Goal: Transaction & Acquisition: Subscribe to service/newsletter

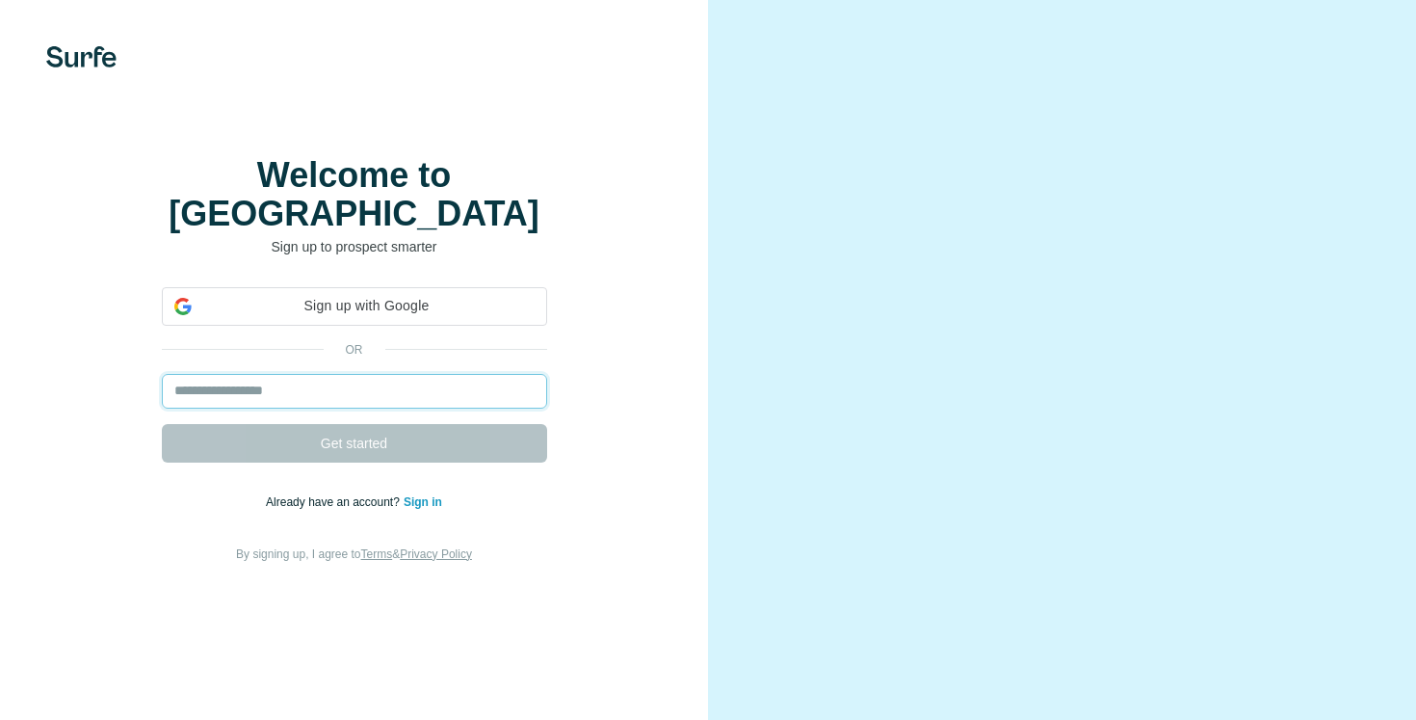
click at [370, 386] on input "email" at bounding box center [354, 391] width 385 height 35
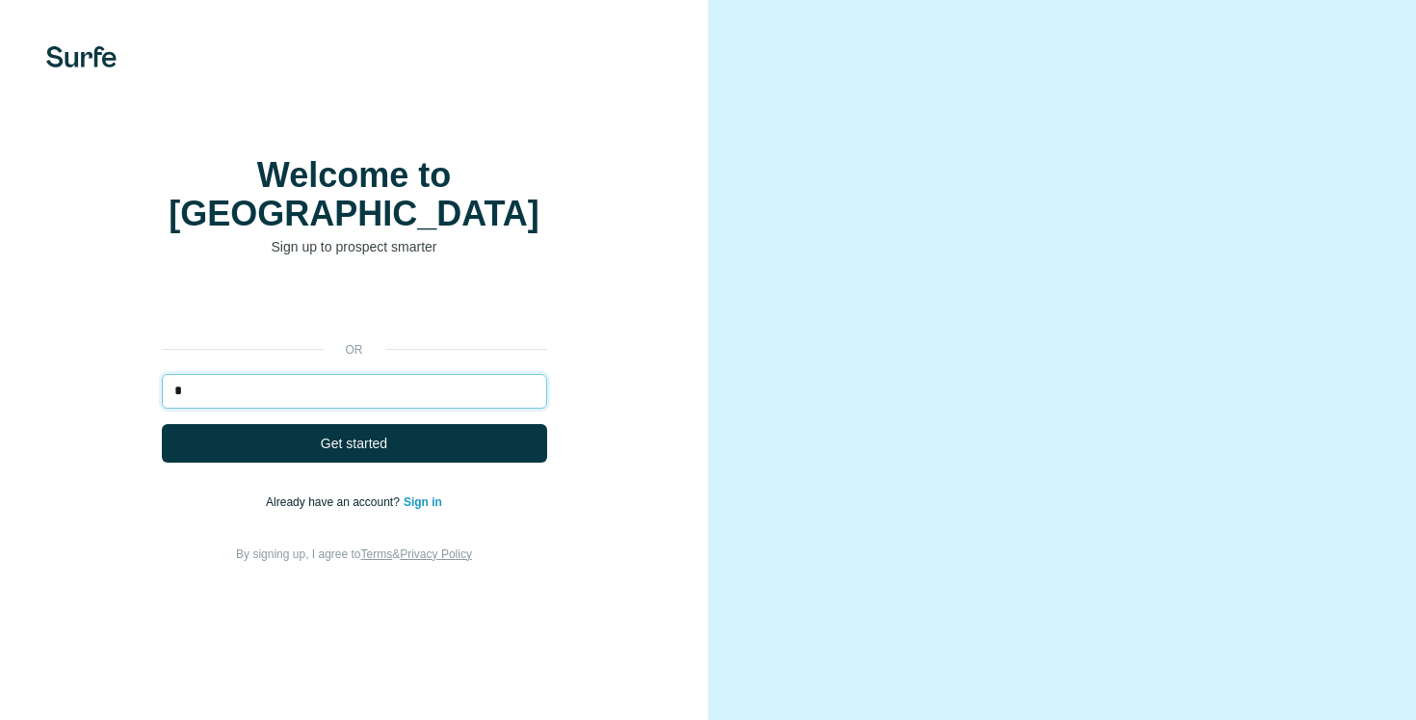
type input "*"
click at [252, 422] on form "* Get started" at bounding box center [354, 418] width 385 height 89
click at [239, 386] on input "*" at bounding box center [354, 391] width 385 height 35
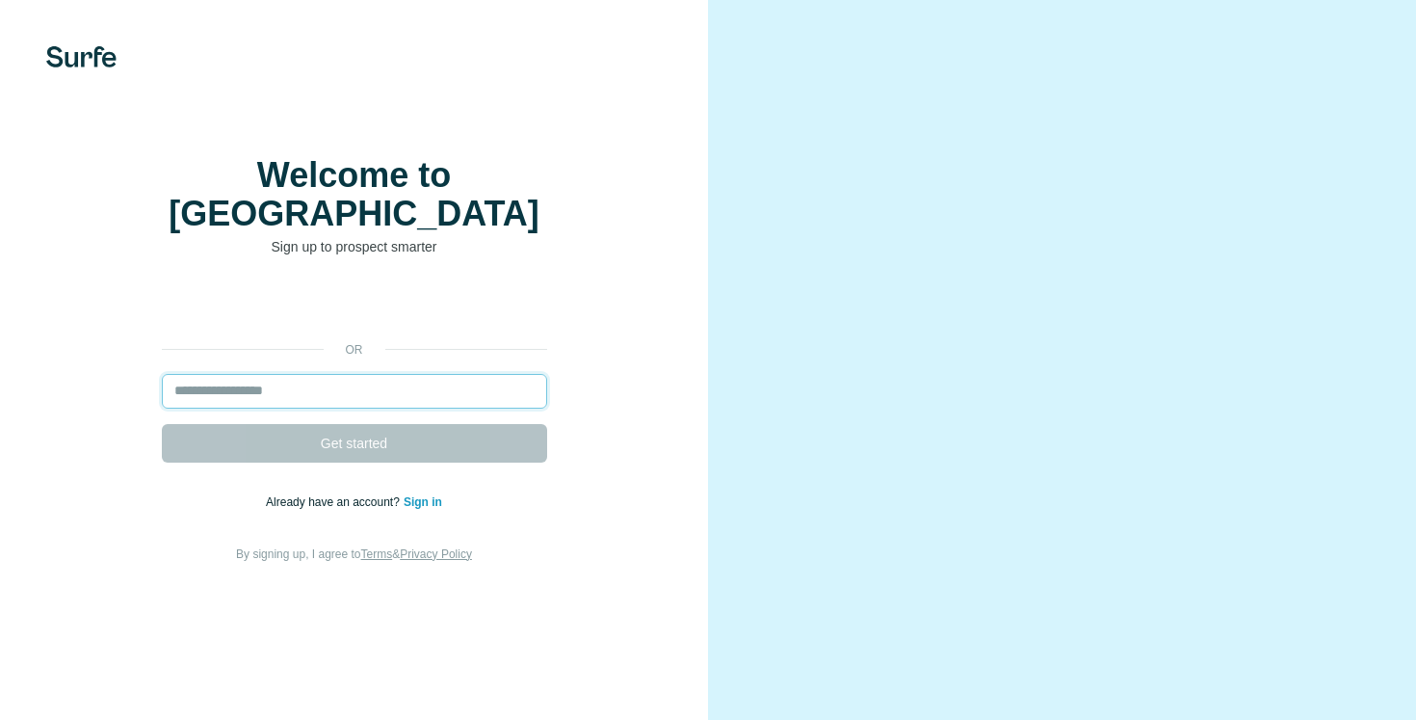
click at [289, 403] on input "email" at bounding box center [354, 391] width 385 height 35
click at [312, 389] on input "email" at bounding box center [354, 391] width 385 height 35
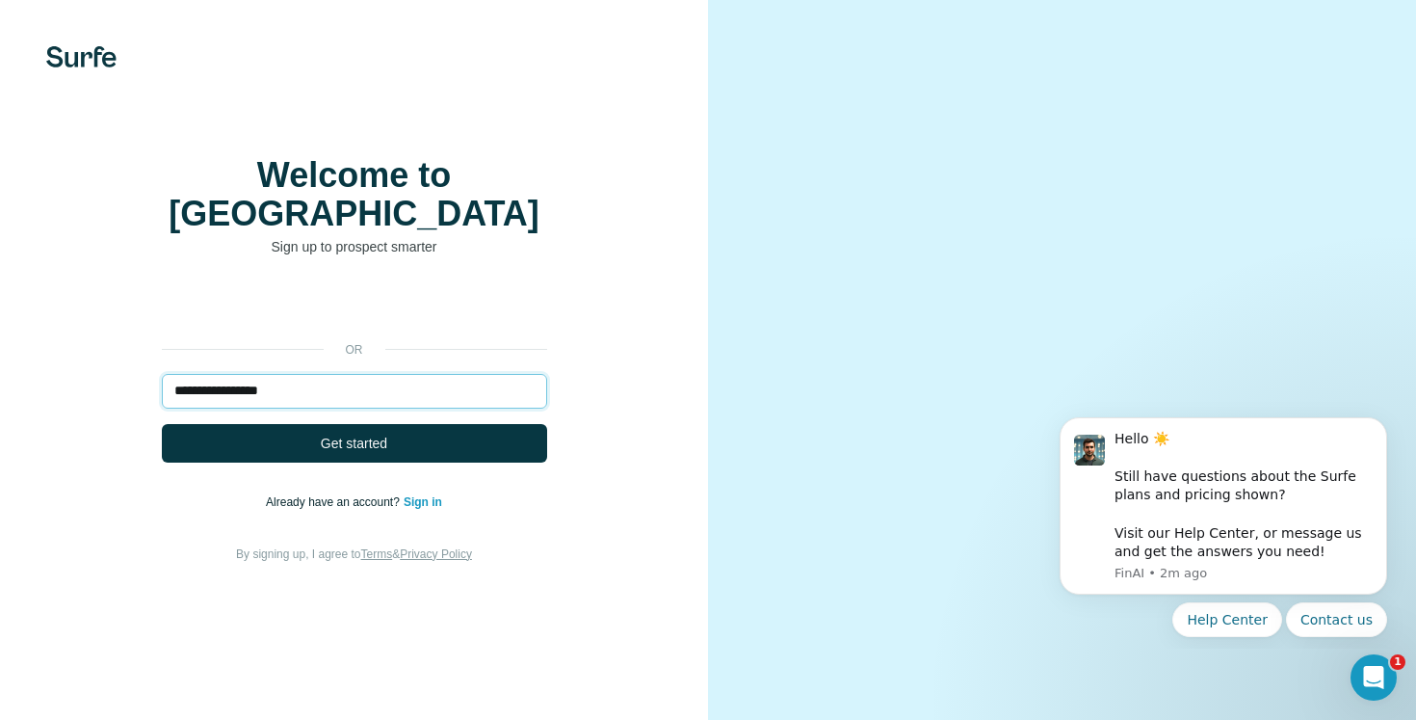
type input "**********"
click at [162, 424] on button "Get started" at bounding box center [354, 443] width 385 height 39
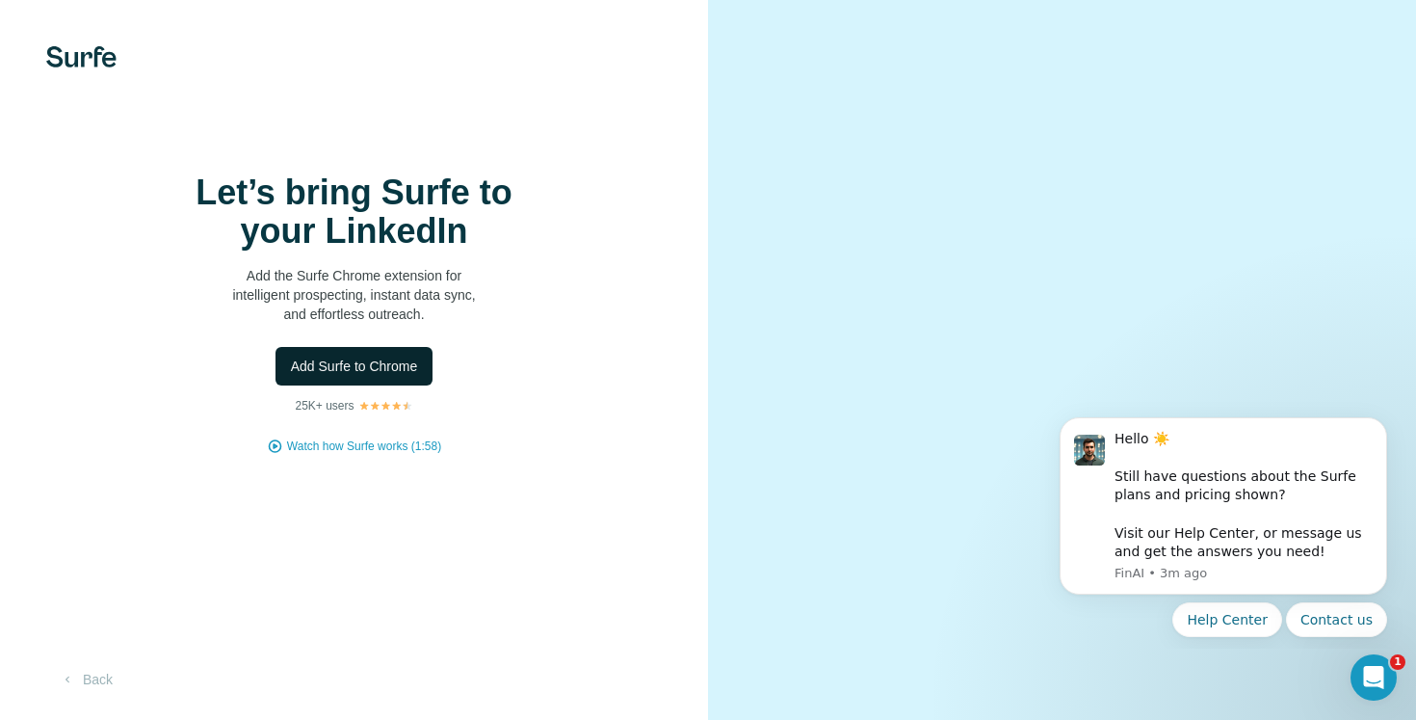
click at [357, 376] on span "Add Surfe to Chrome" at bounding box center [354, 365] width 127 height 19
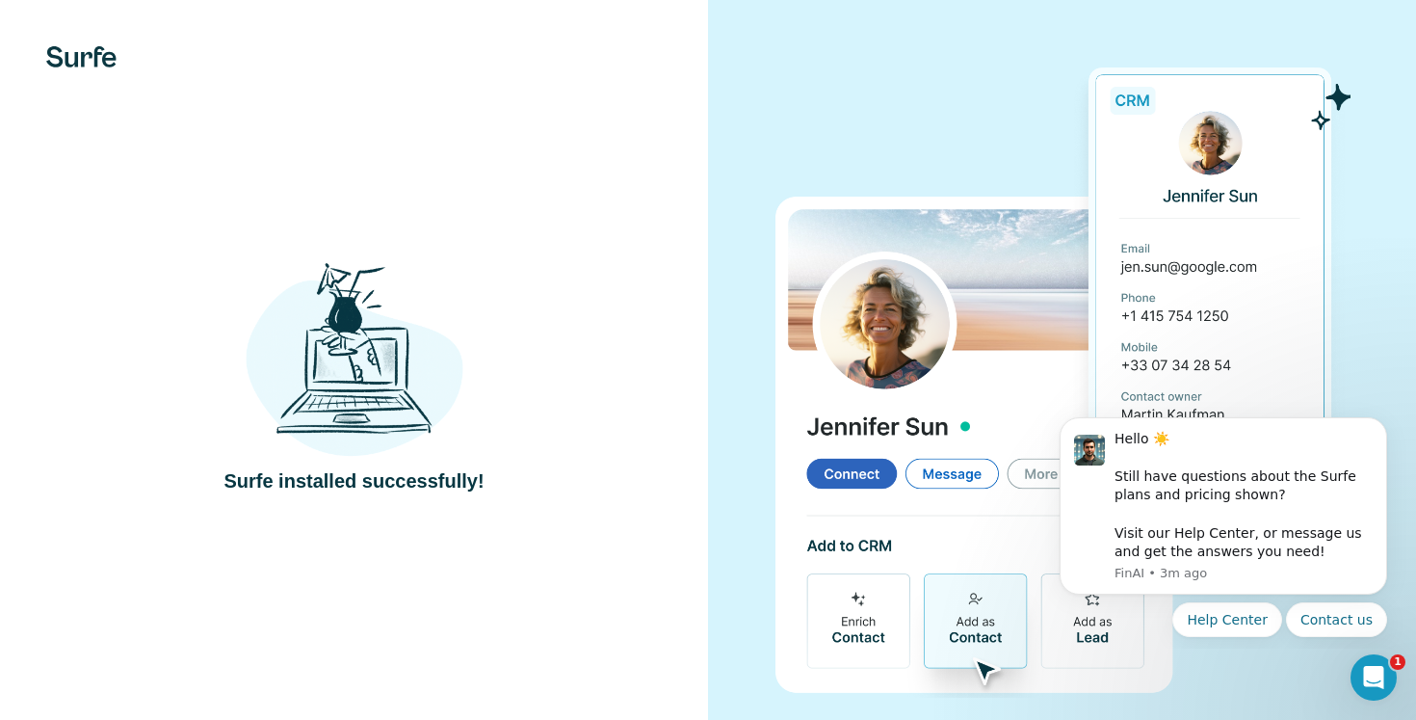
click at [722, 223] on div at bounding box center [1062, 375] width 708 height 751
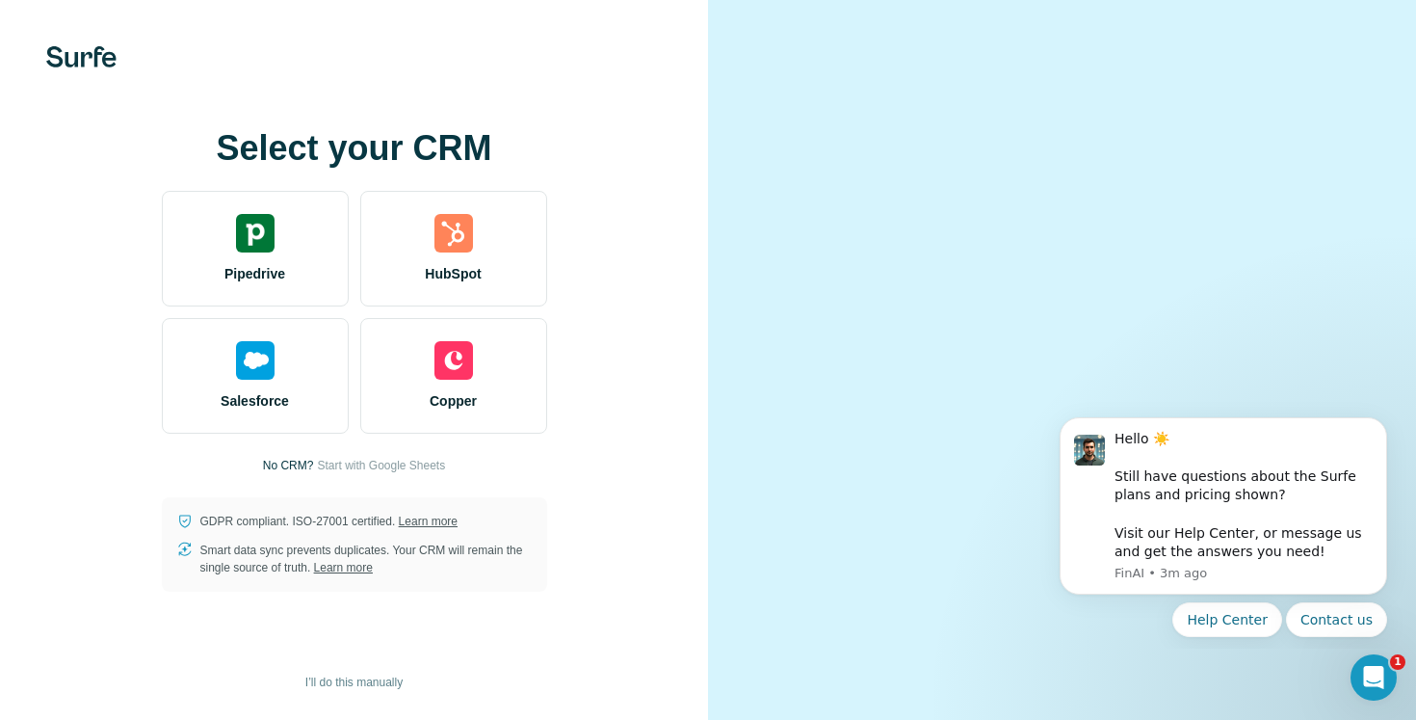
click at [710, 168] on div at bounding box center [1062, 360] width 708 height 720
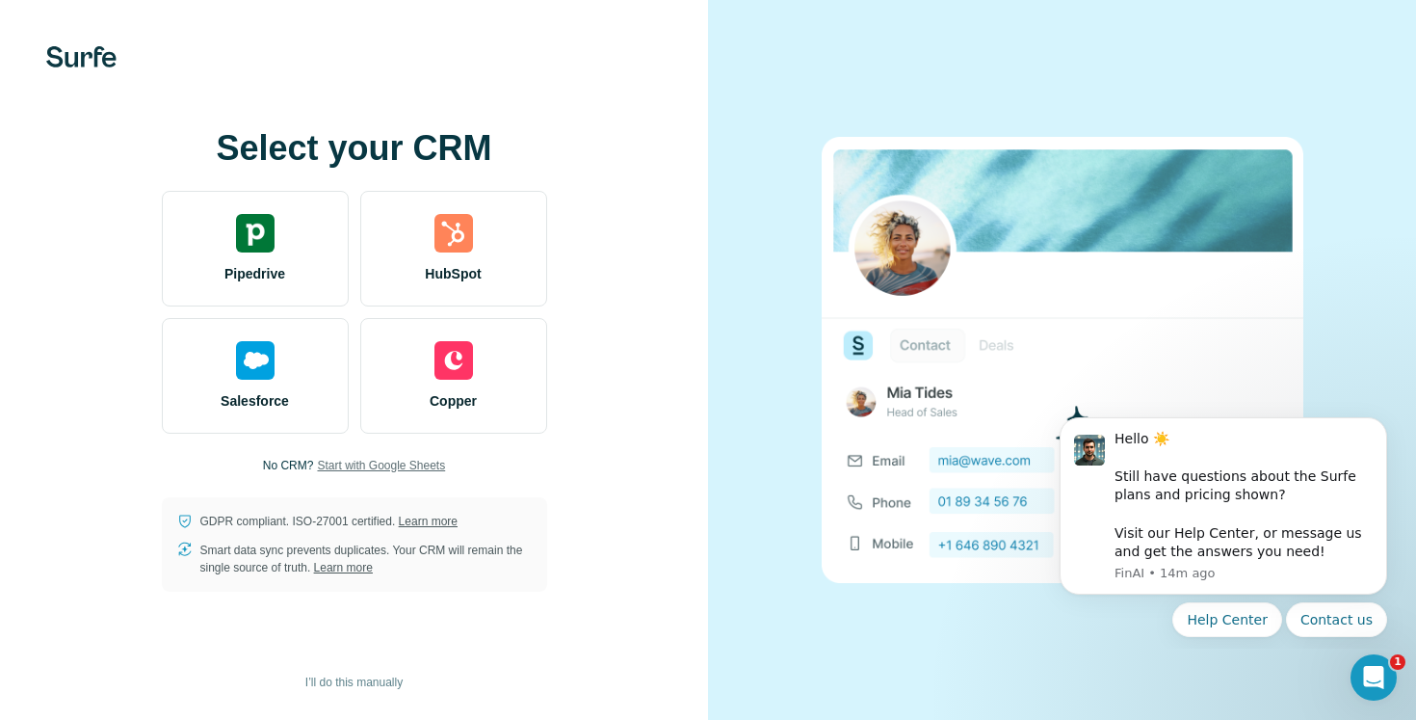
click at [395, 460] on span "Start with Google Sheets" at bounding box center [381, 465] width 128 height 17
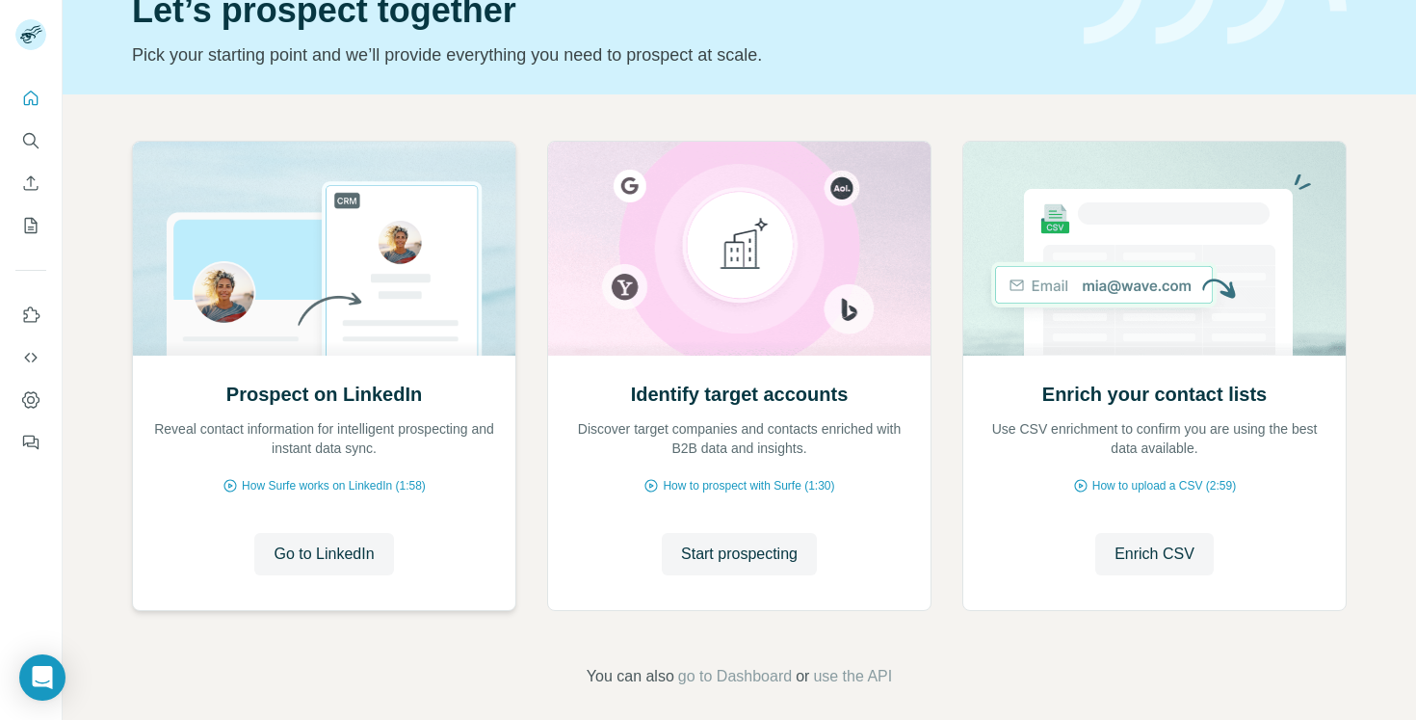
scroll to position [113, 0]
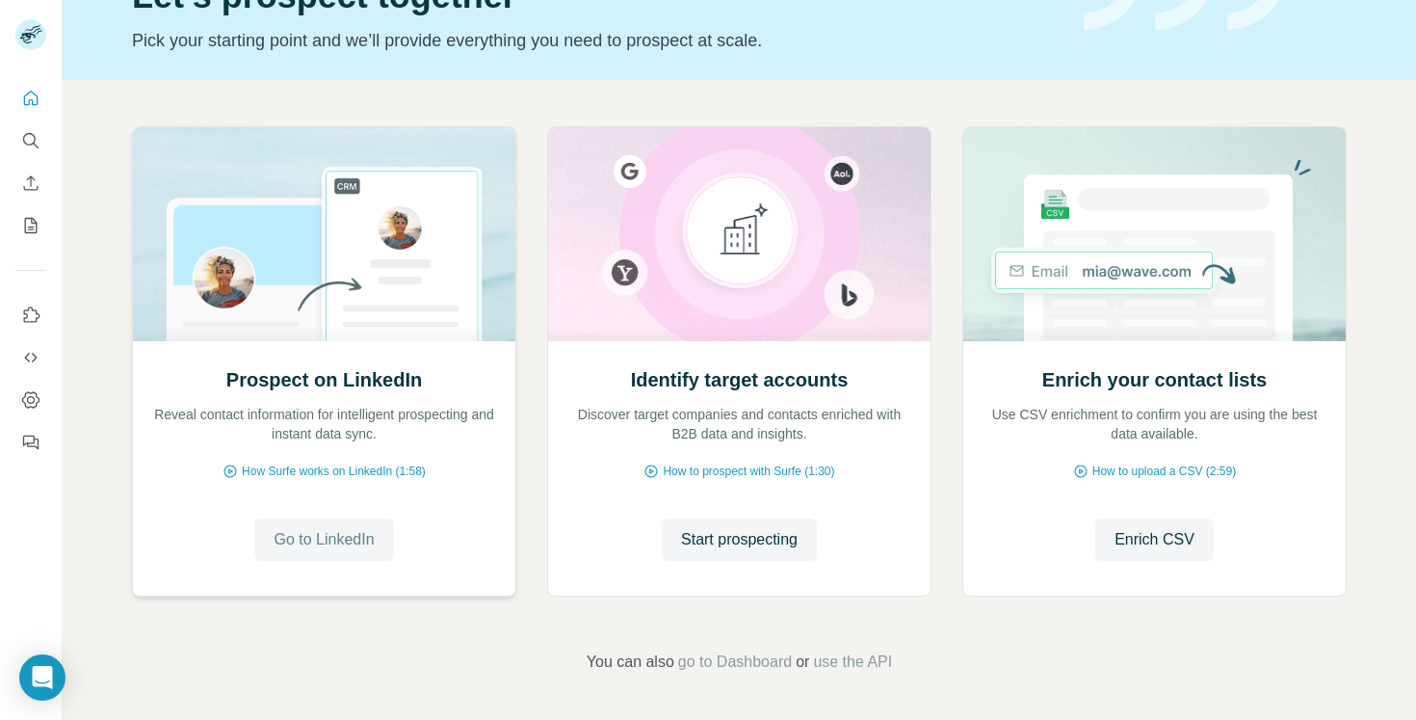
click at [322, 536] on span "Go to LinkedIn" at bounding box center [324, 539] width 100 height 23
